Goal: Task Accomplishment & Management: Manage account settings

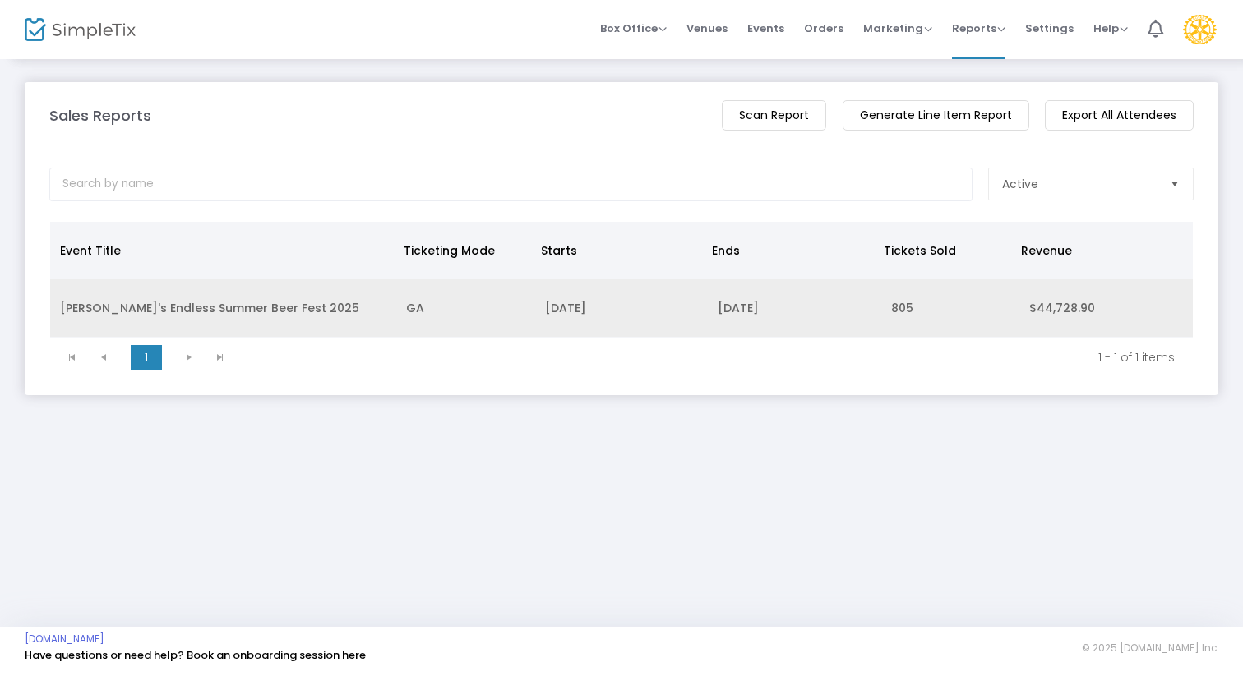
click at [177, 308] on td "[PERSON_NAME]'s Endless Summer Beer Fest 2025" at bounding box center [223, 308] width 346 height 58
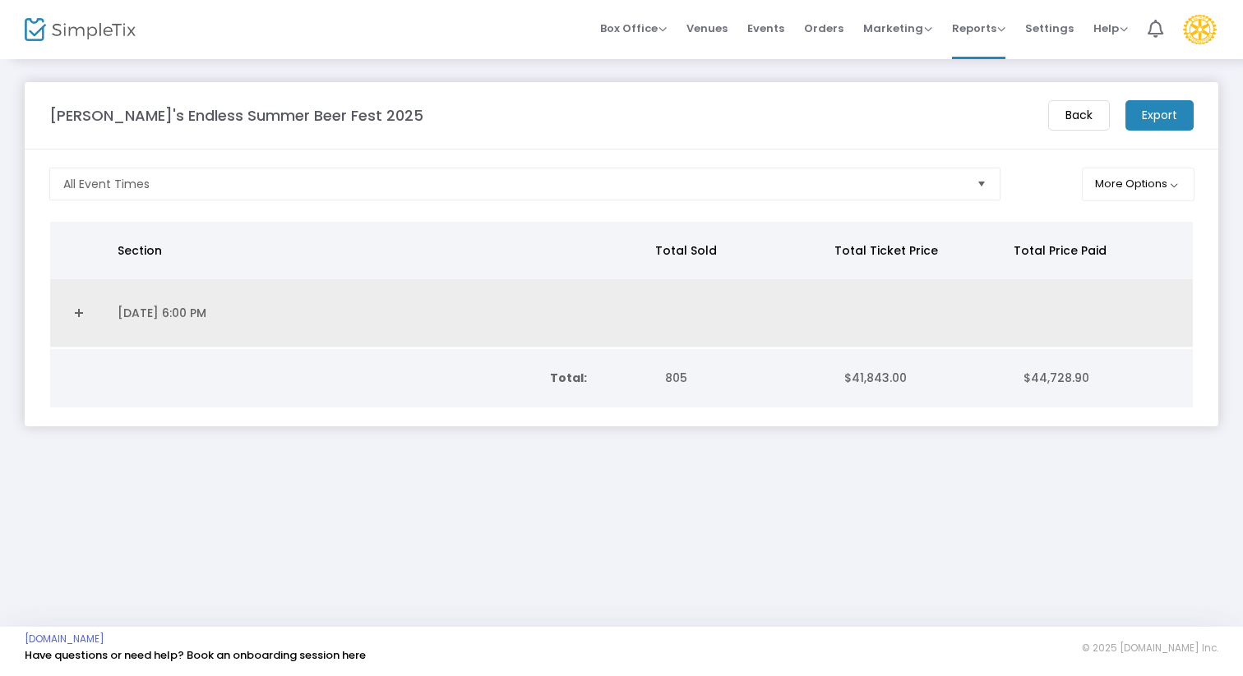
click at [82, 313] on link "Expand Details" at bounding box center [79, 313] width 38 height 26
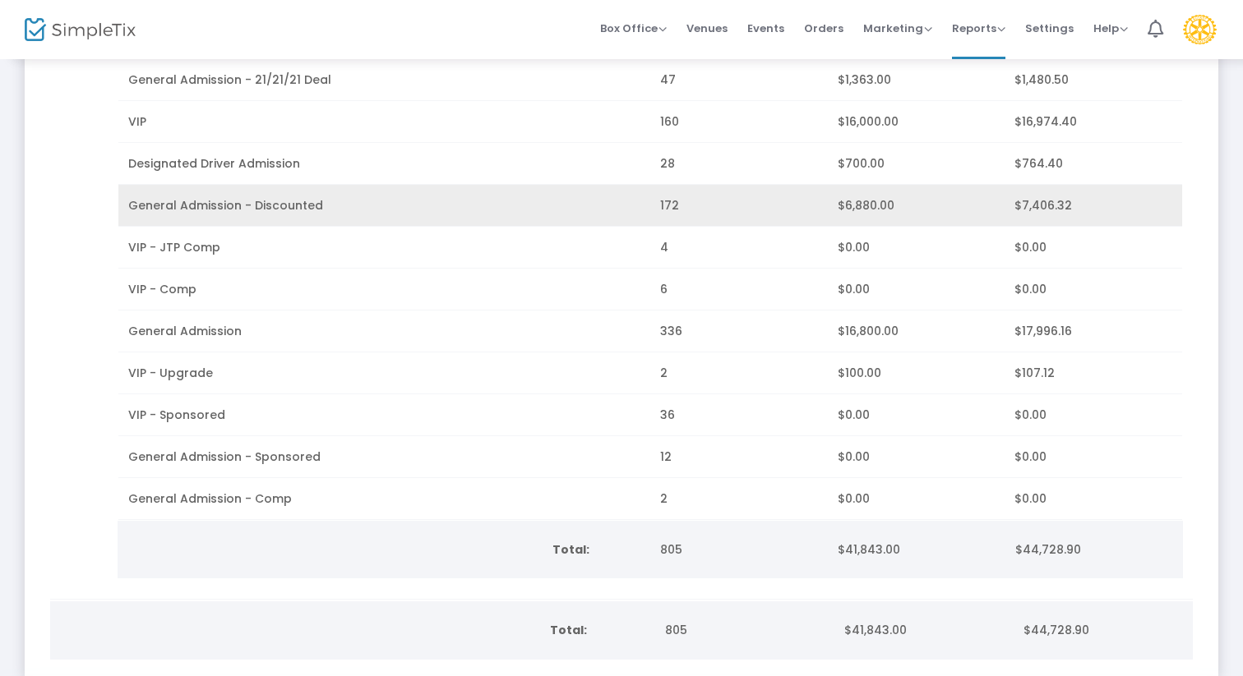
scroll to position [311, 0]
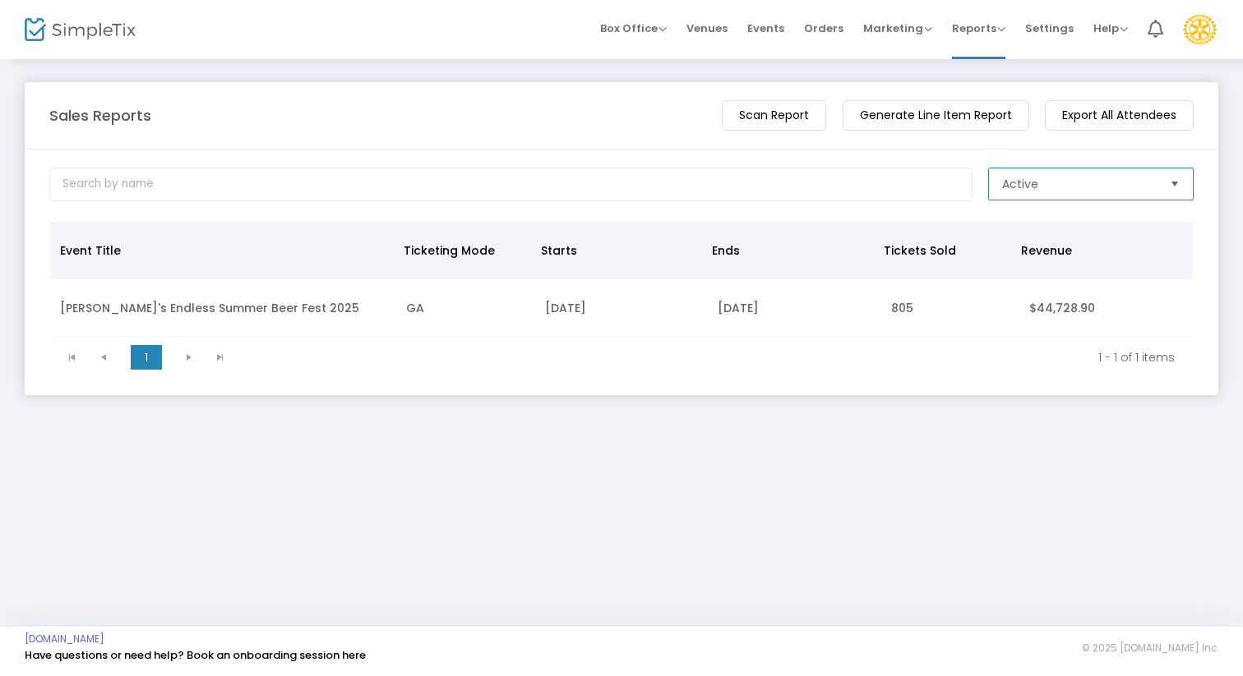
click at [1040, 192] on span "Active" at bounding box center [1079, 183] width 168 height 31
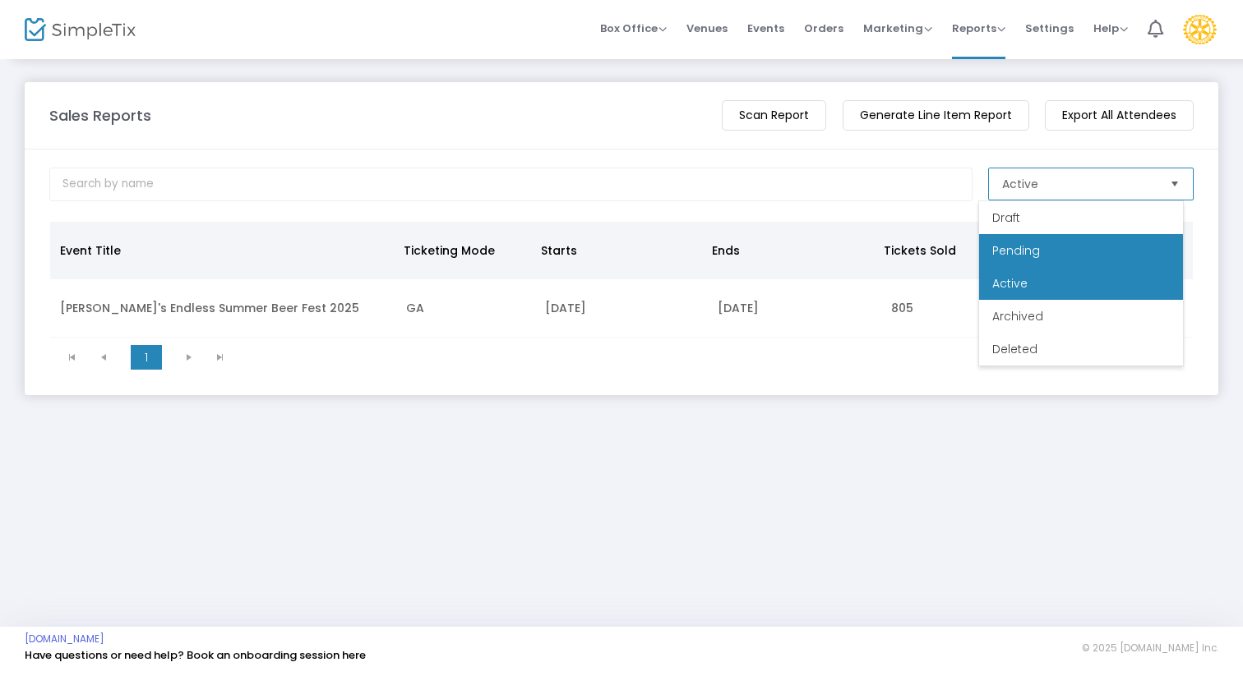
click at [1027, 245] on span "Pending" at bounding box center [1016, 250] width 48 height 16
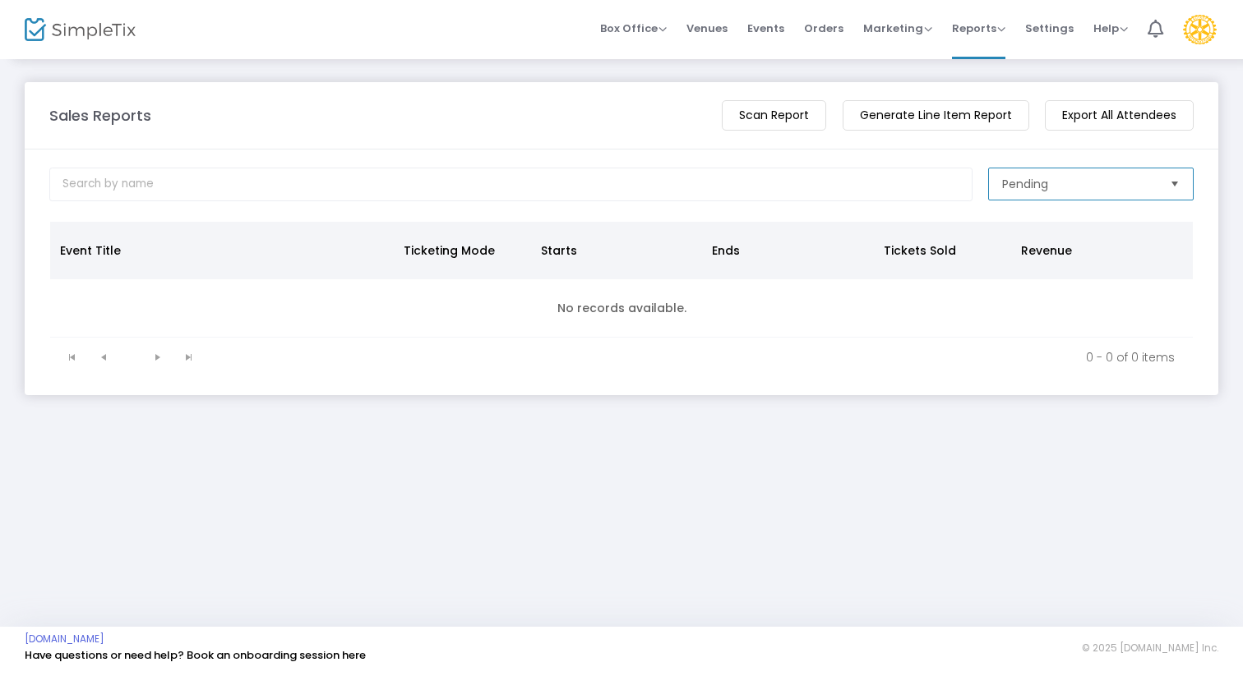
click at [1046, 185] on span "Pending" at bounding box center [1079, 184] width 155 height 16
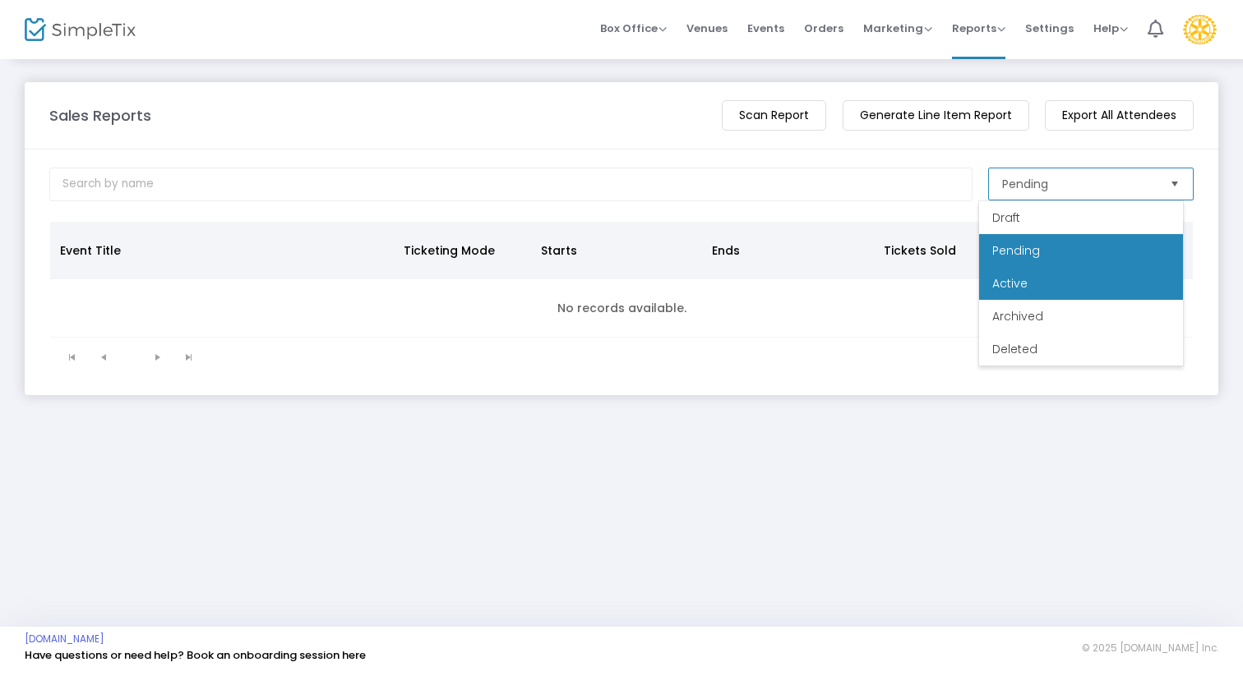
click at [1027, 288] on li "Active" at bounding box center [1081, 283] width 204 height 33
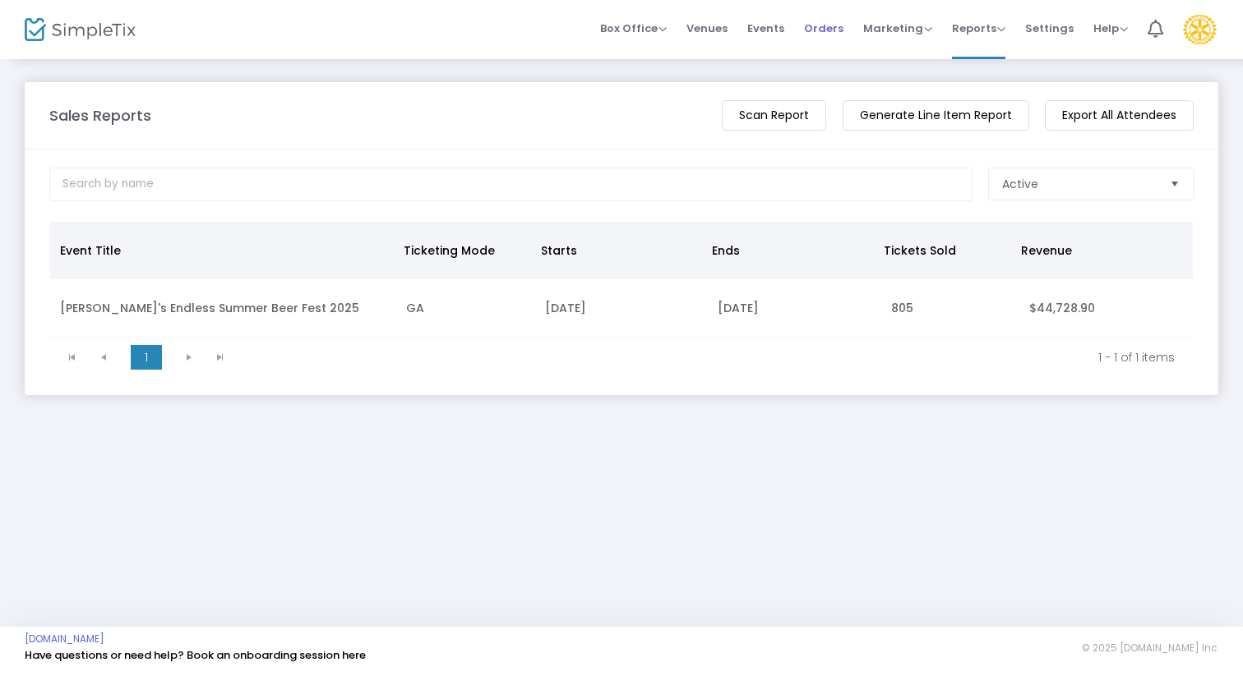
click at [829, 30] on span "Orders" at bounding box center [823, 28] width 39 height 42
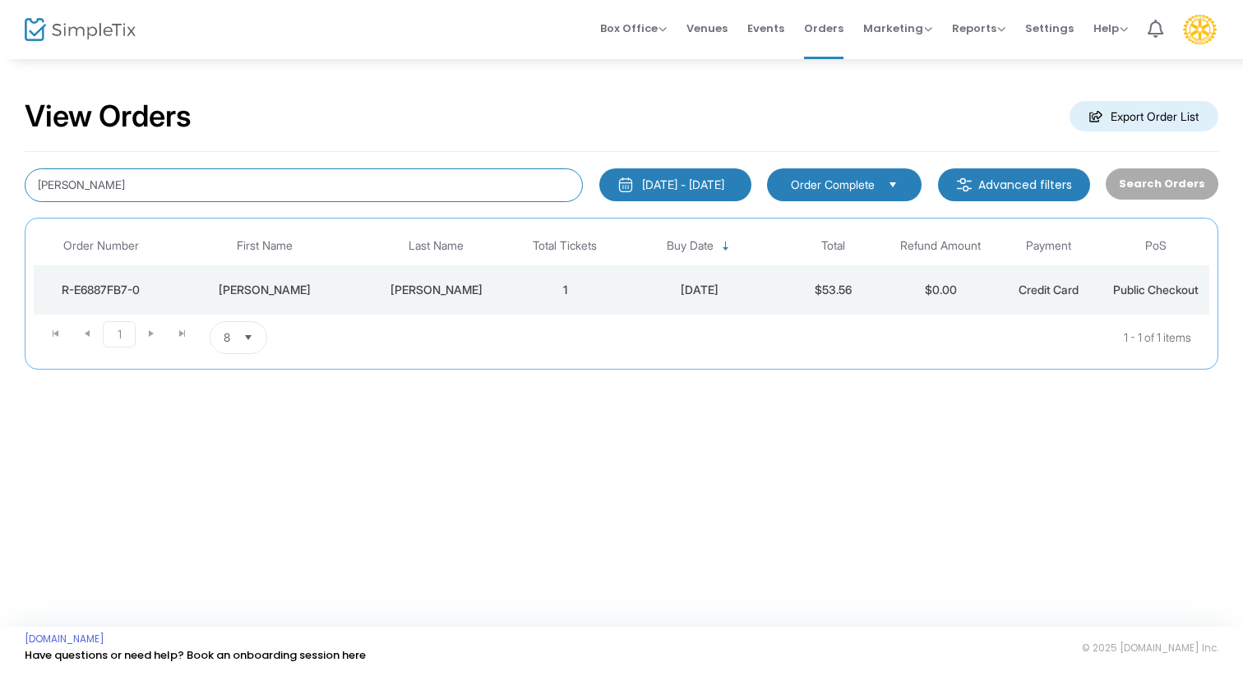
click at [461, 181] on input "hughes" at bounding box center [304, 185] width 558 height 34
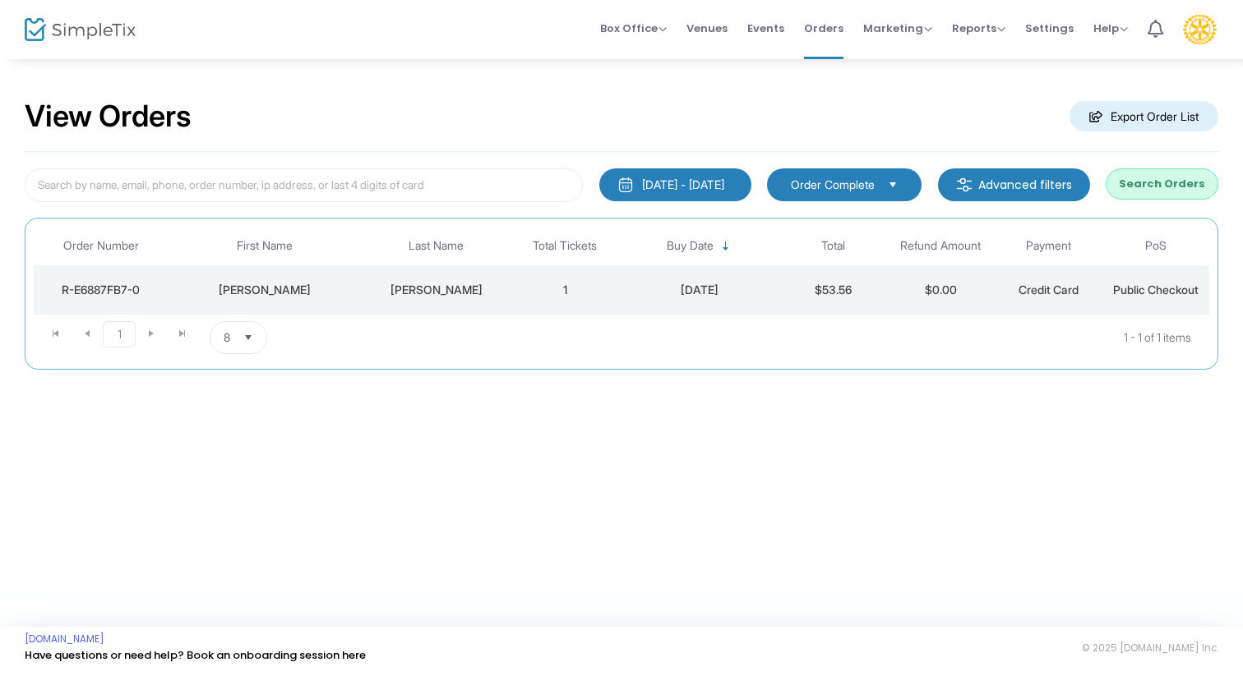
click at [556, 117] on div "View Orders Export Order List" at bounding box center [621, 117] width 1193 height 70
click at [399, 186] on input at bounding box center [304, 185] width 558 height 34
click at [398, 173] on input at bounding box center [304, 185] width 558 height 34
click at [1128, 194] on button "Search Orders" at bounding box center [1161, 183] width 113 height 31
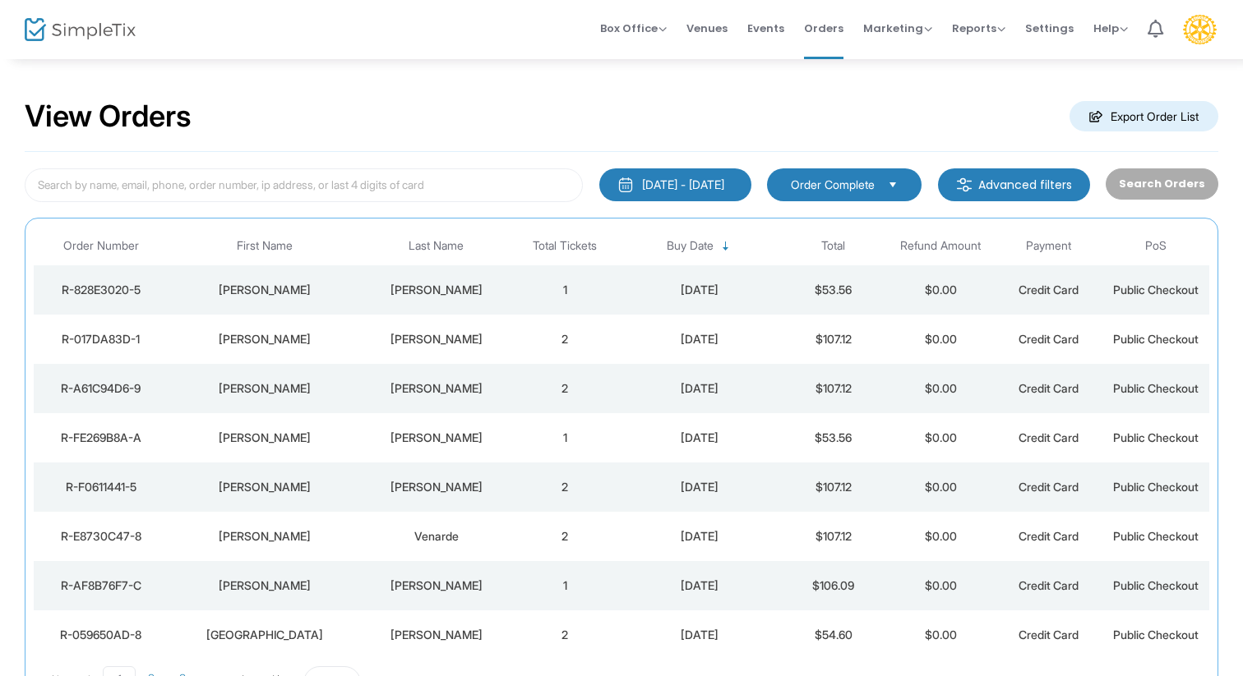
click at [873, 187] on span "Order Complete" at bounding box center [832, 185] width 97 height 18
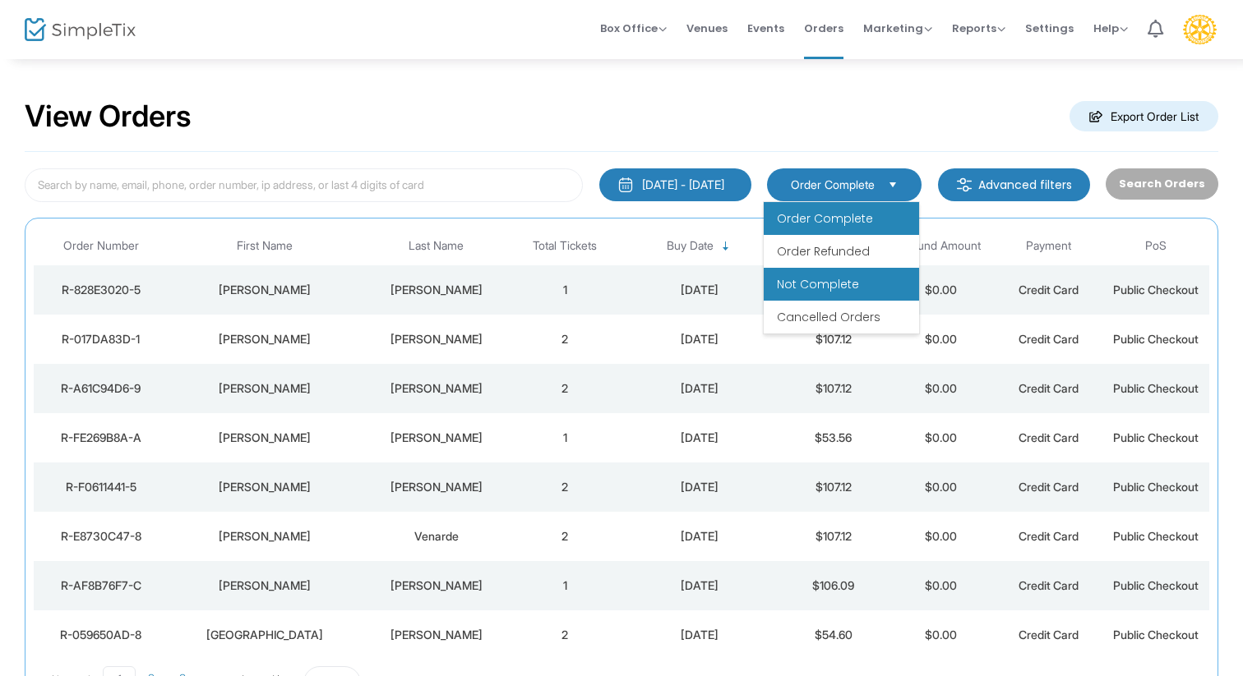
click at [846, 286] on span "Not Complete" at bounding box center [818, 284] width 82 height 16
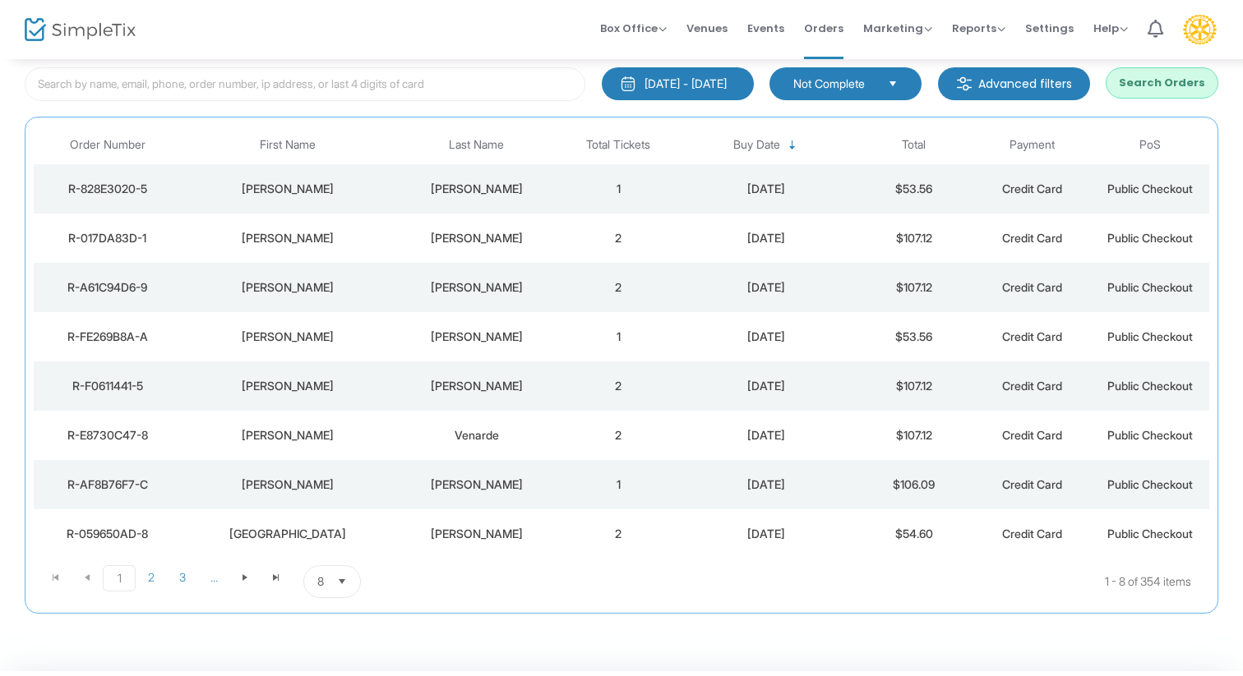
scroll to position [98, 0]
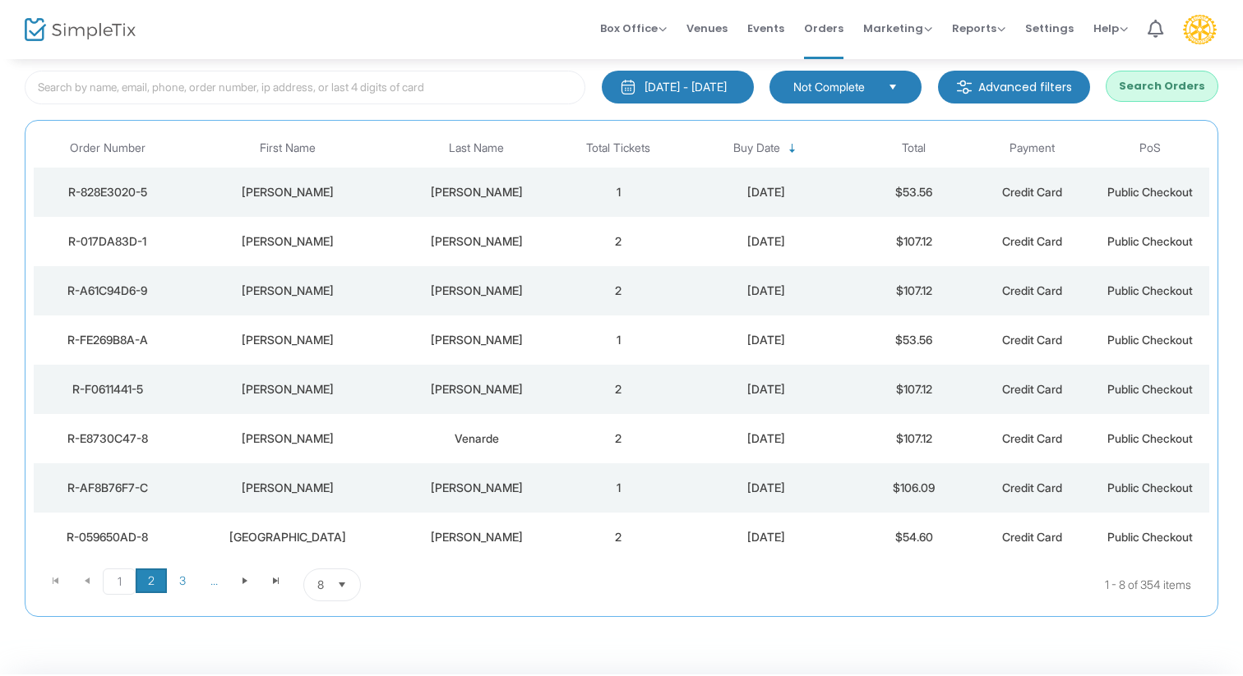
click at [152, 579] on span "2" at bounding box center [151, 581] width 31 height 25
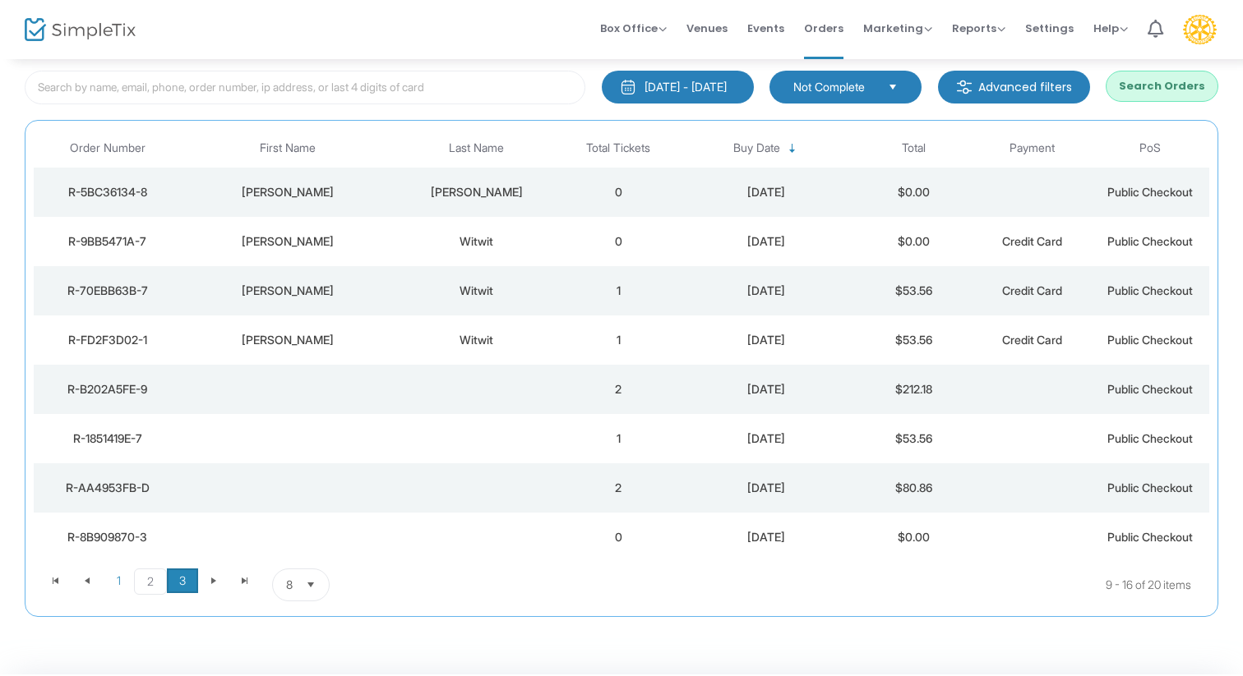
click at [181, 581] on span "3" at bounding box center [182, 581] width 31 height 25
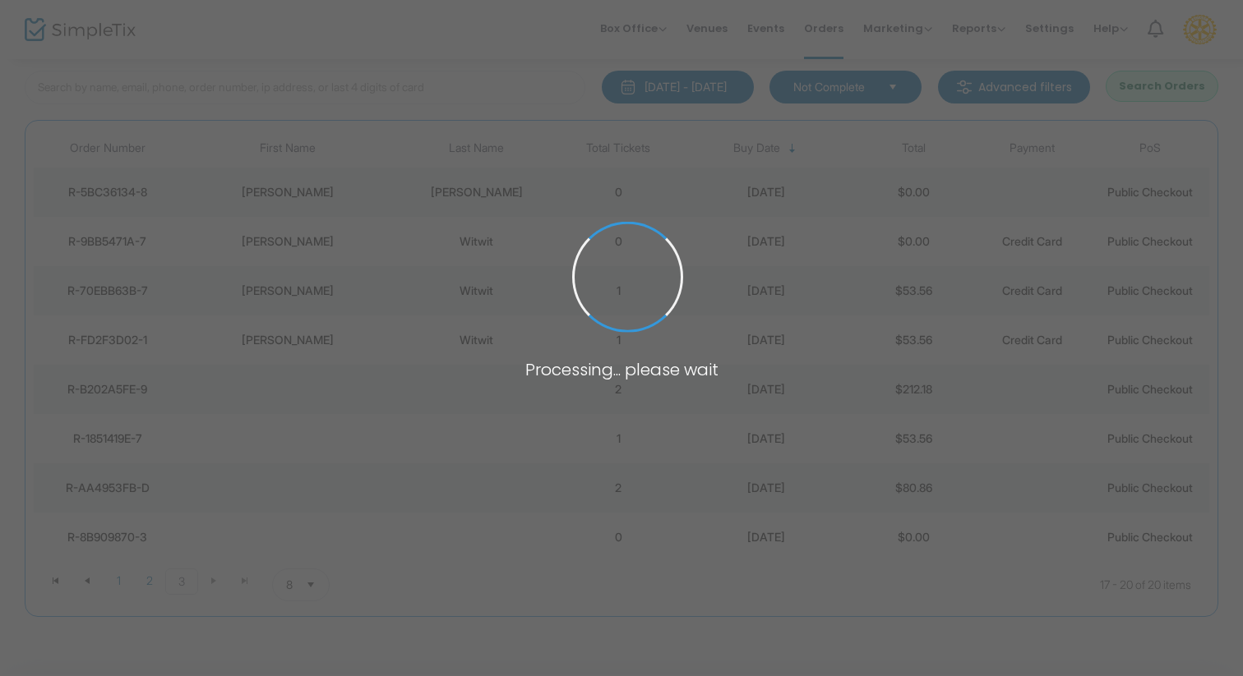
scroll to position [0, 0]
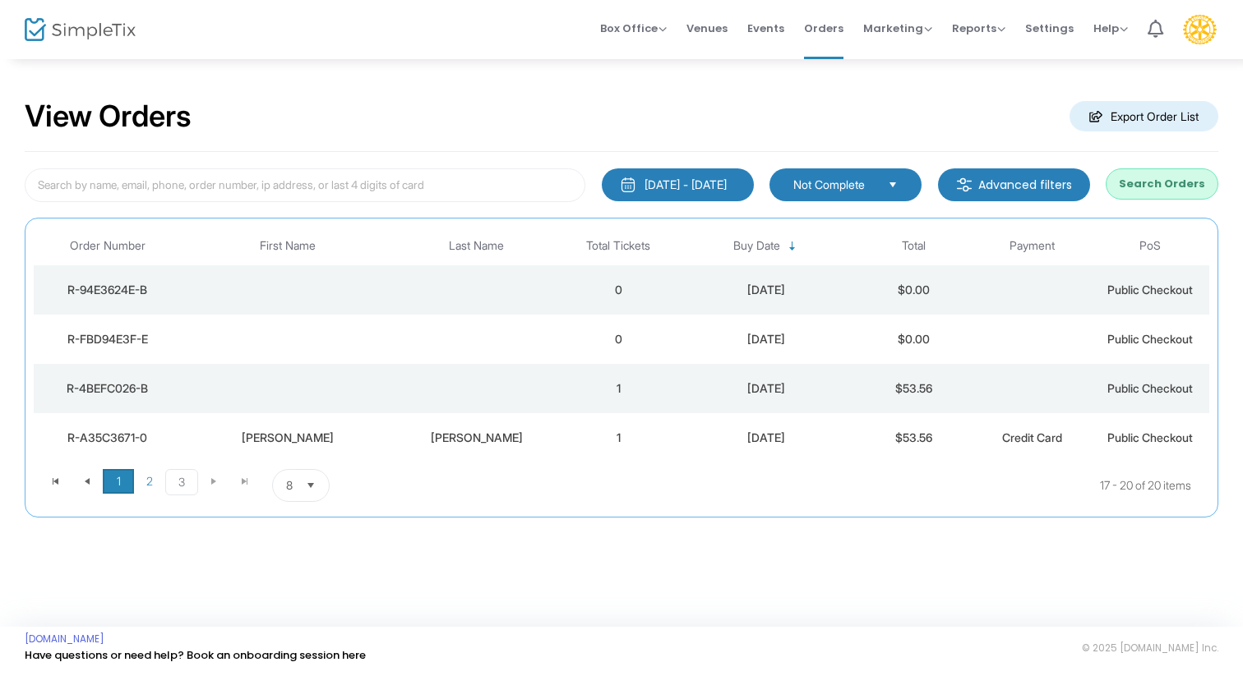
click at [117, 481] on span "1" at bounding box center [118, 481] width 31 height 25
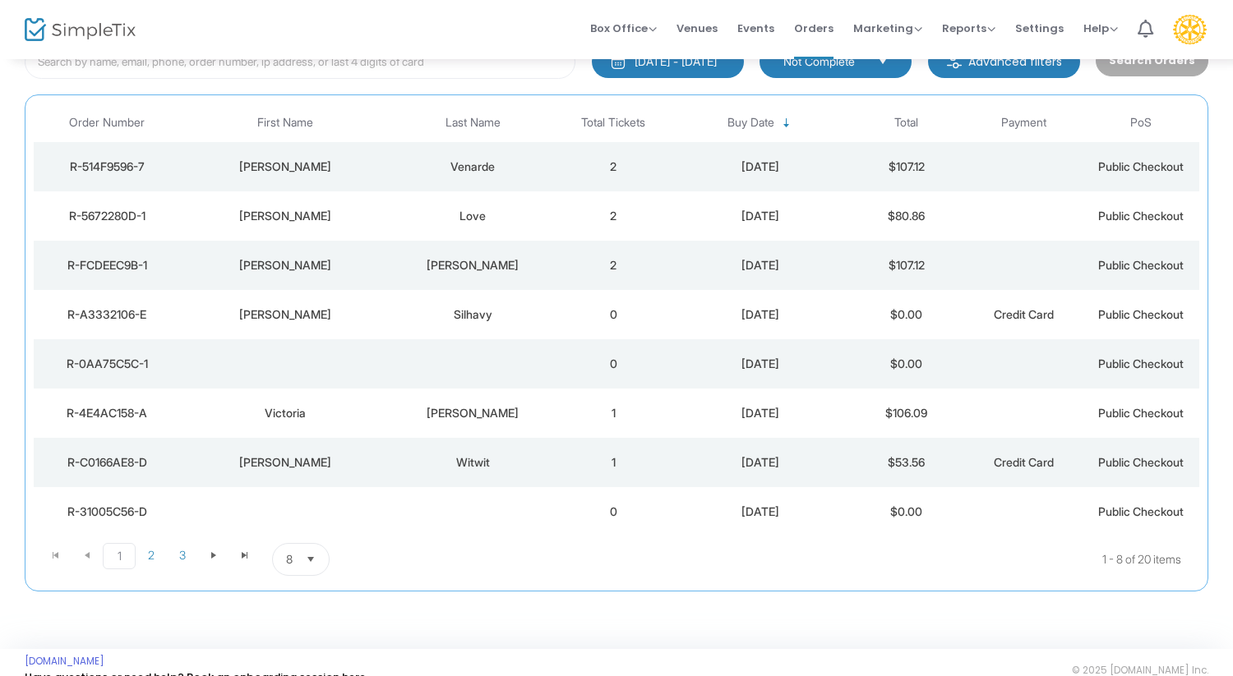
scroll to position [145, 0]
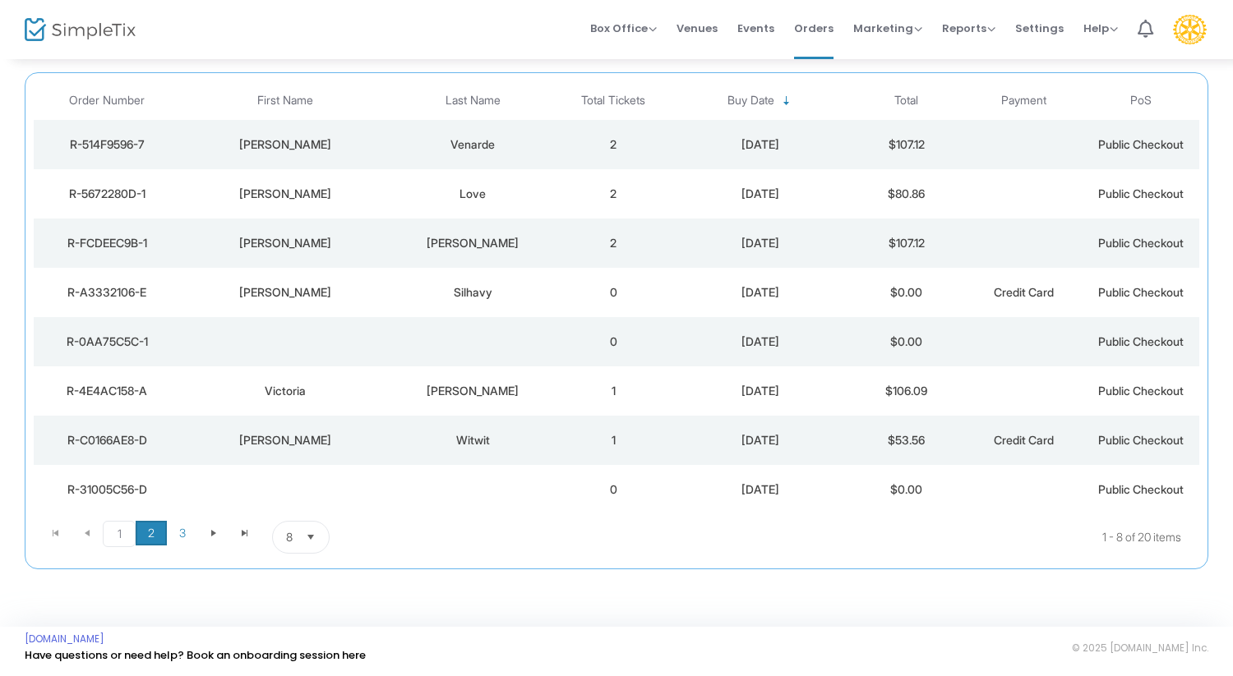
click at [155, 535] on span "2" at bounding box center [151, 533] width 31 height 25
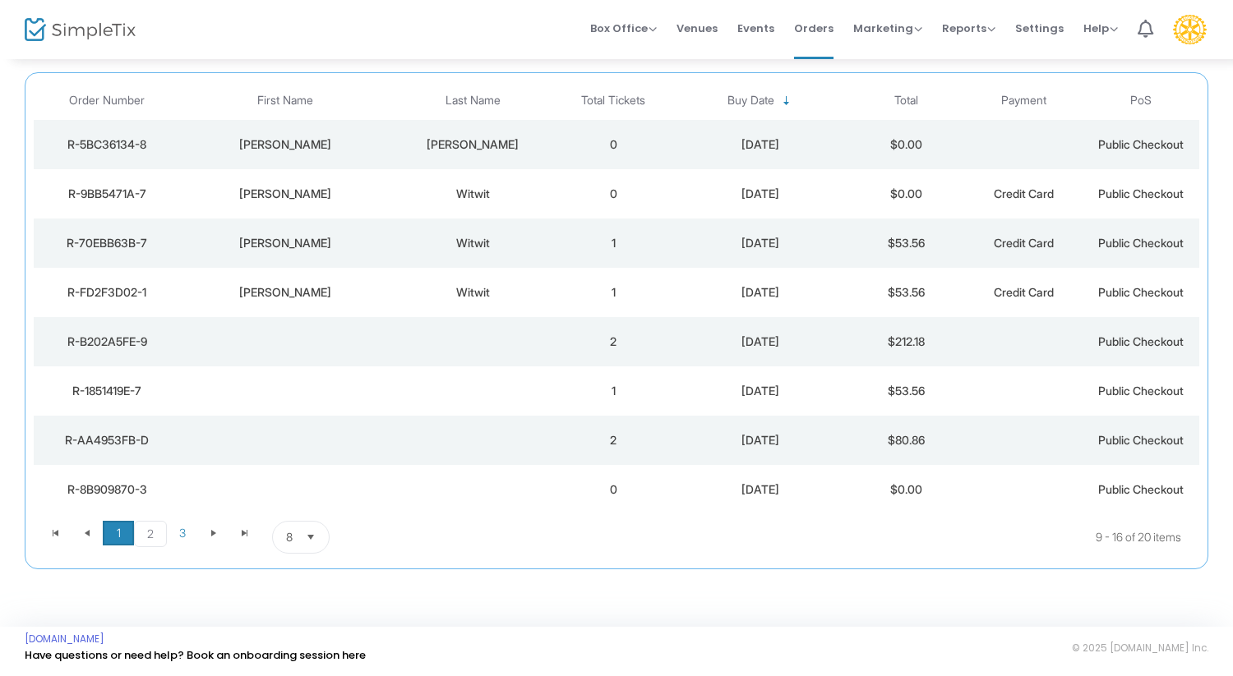
click at [115, 531] on span "1" at bounding box center [118, 533] width 31 height 25
